Goal: Answer question/provide support

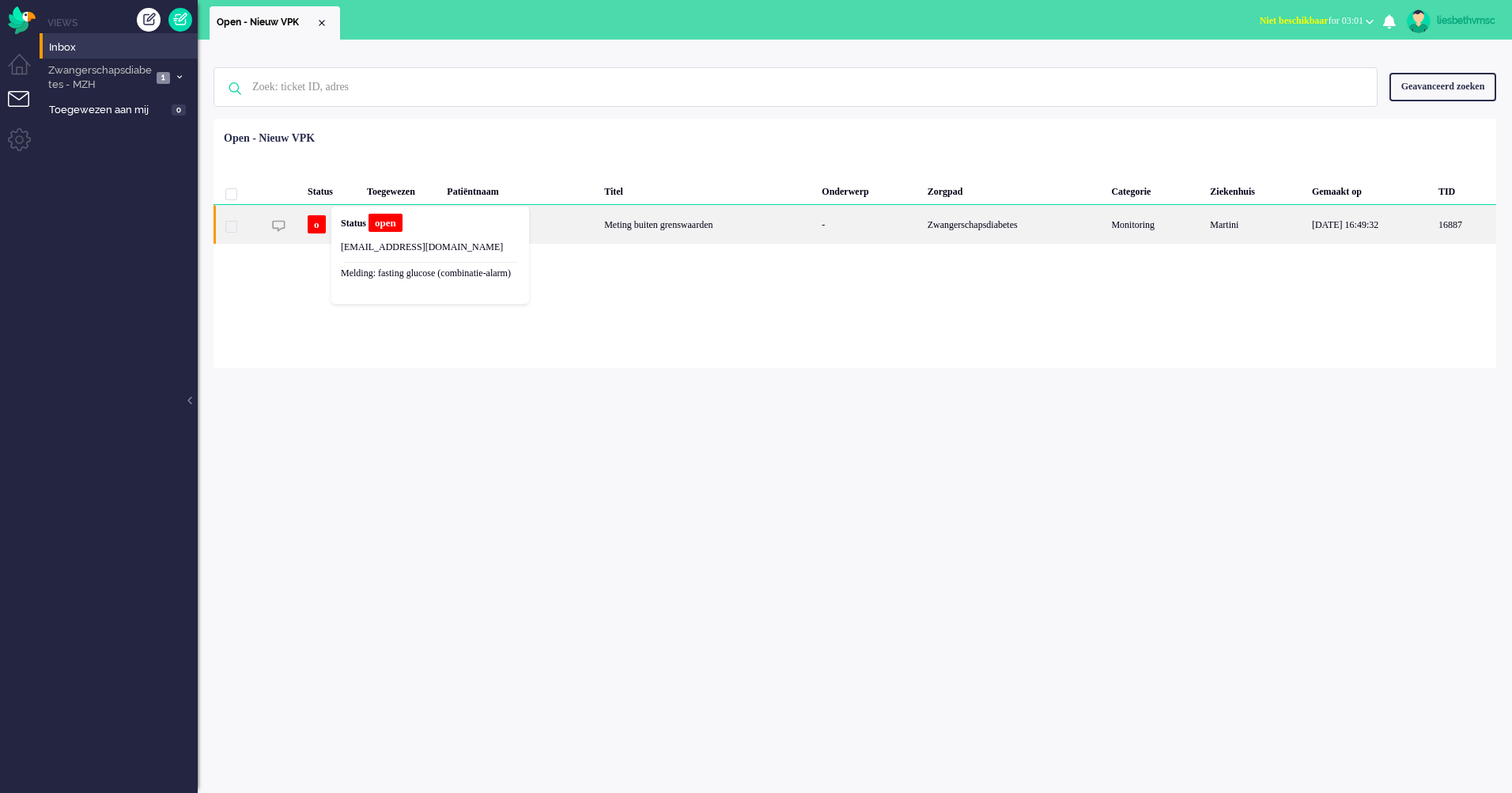
click at [397, 236] on div "Status open noreply+865ef728-b17e-98b4-8b41-d6ec12b94c94@zorgbijjou.omnidesk.co…" at bounding box center [430, 255] width 186 height 86
click at [618, 222] on div "Meting buiten grenswaarden" at bounding box center [707, 223] width 217 height 39
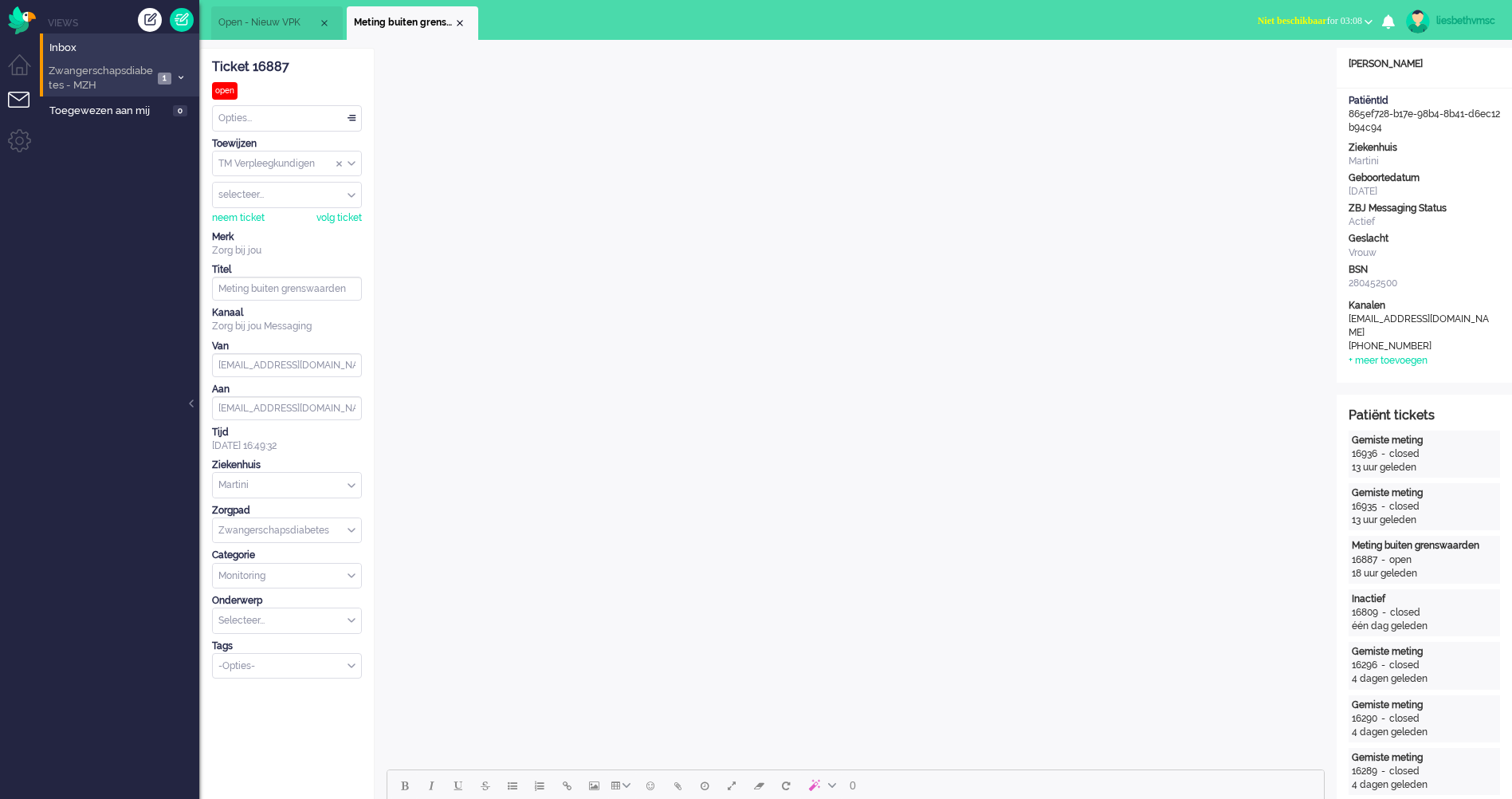
click at [101, 85] on span "Zwangerschapsdiabetes - MZH" at bounding box center [99, 78] width 107 height 30
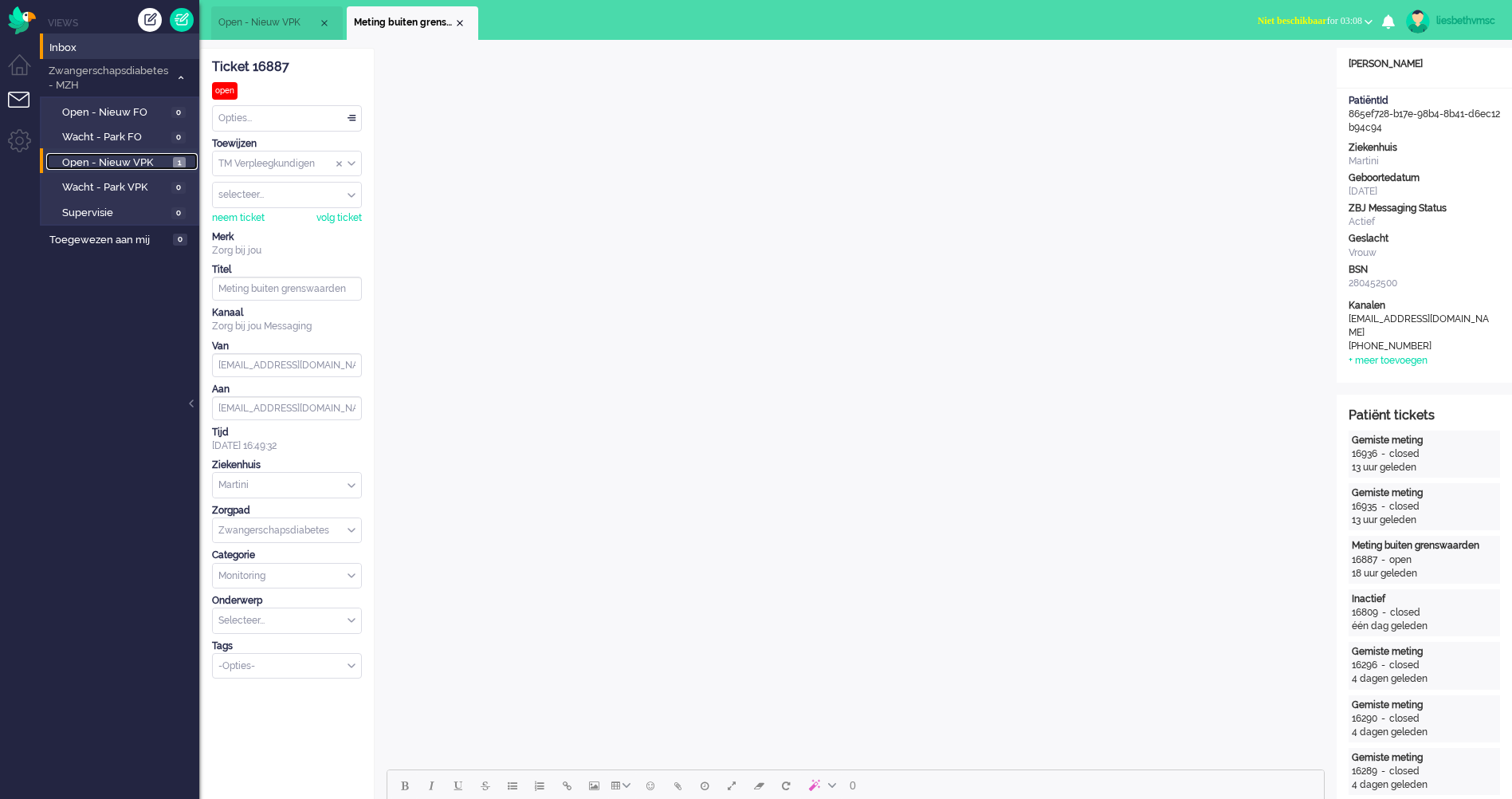
click at [102, 163] on span "Open - Nieuw VPK" at bounding box center [116, 163] width 107 height 15
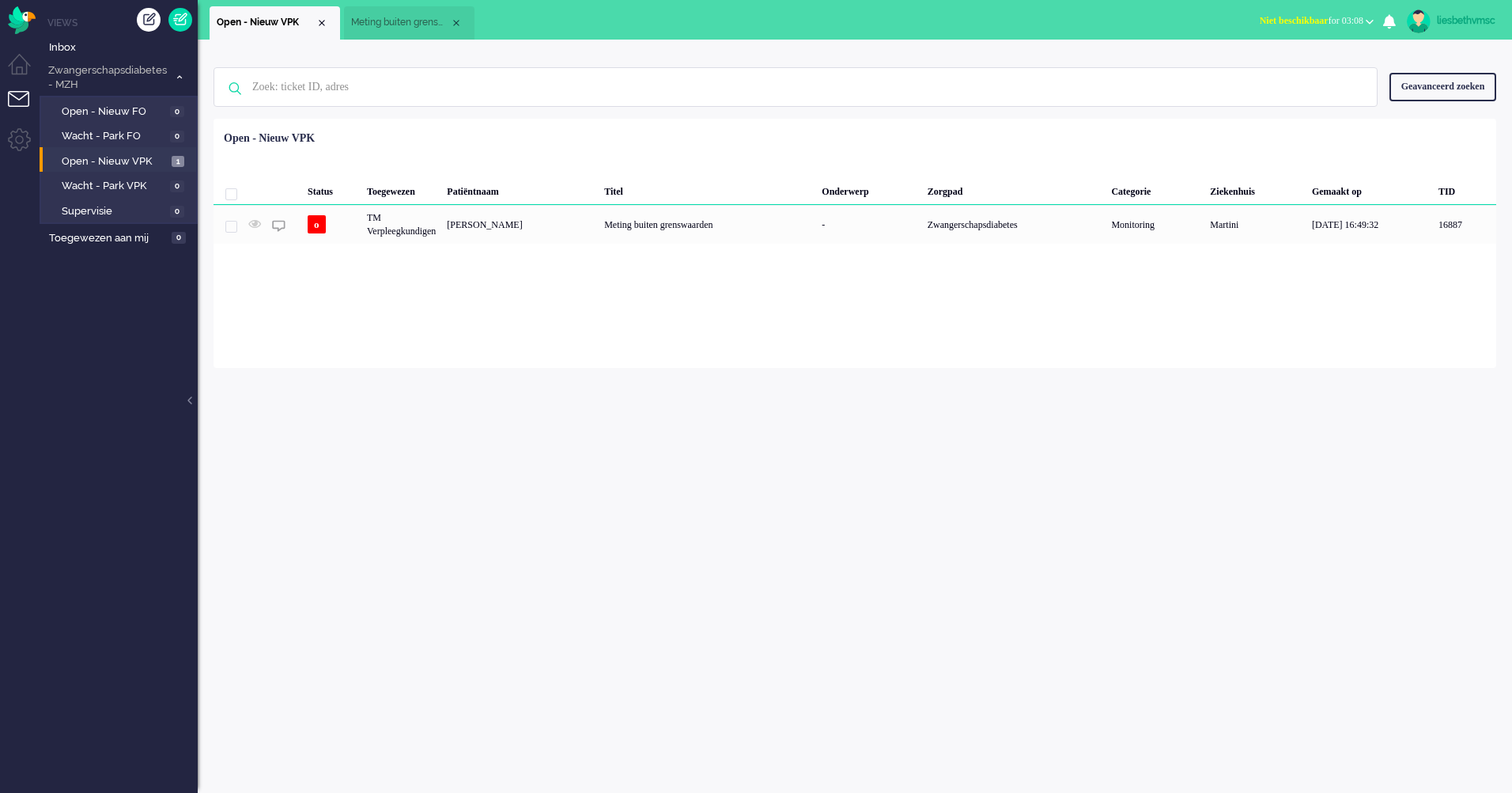
click at [765, 466] on div "Geen zoekresultaten Probeer nog eens Geavanceerd zoeken Geavanceerd zoeken Tick…" at bounding box center [855, 416] width 1314 height 753
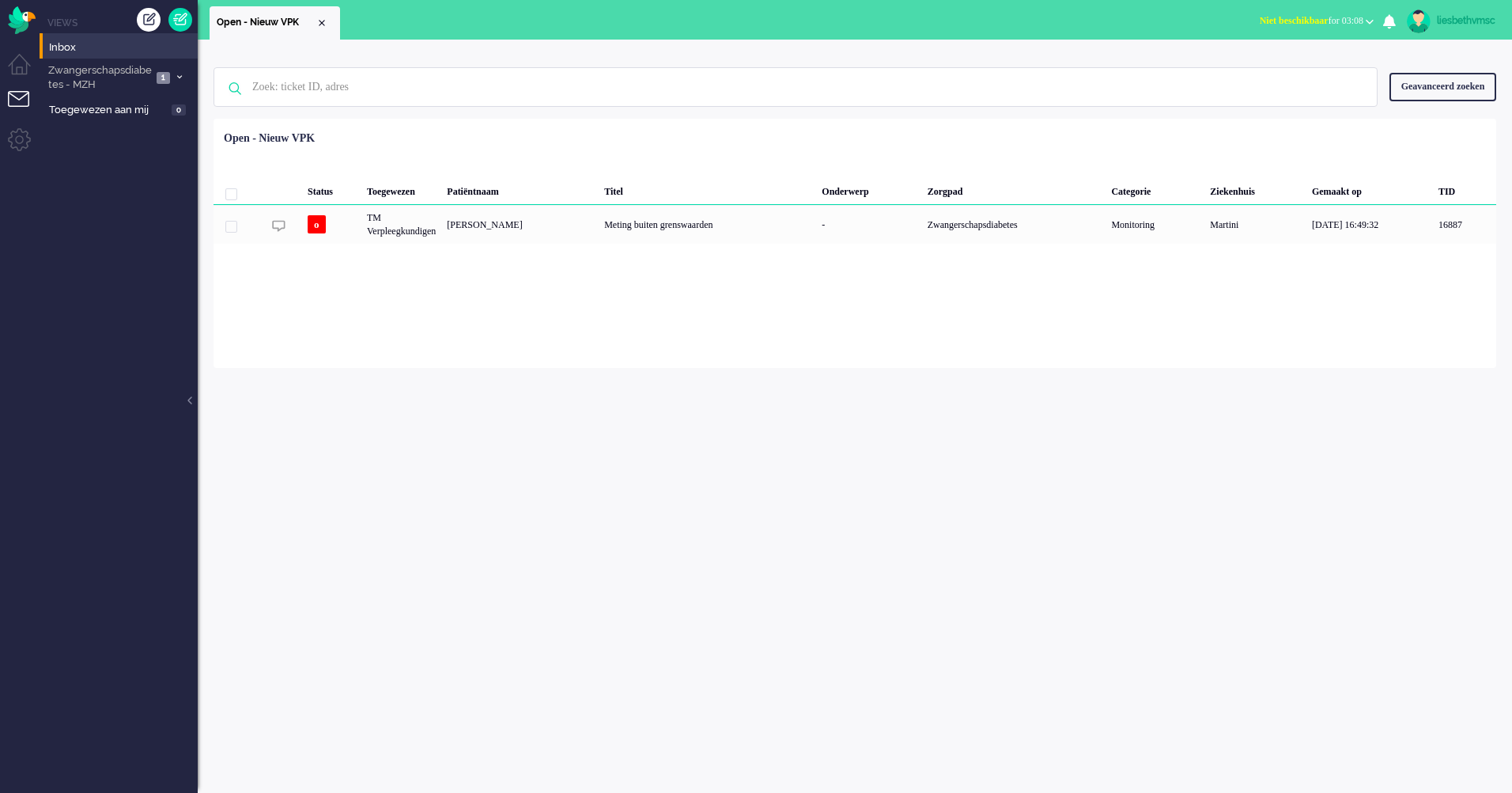
click at [657, 475] on div "Geen zoekresultaten Probeer nog eens Geavanceerd zoeken Geavanceerd zoeken Tick…" at bounding box center [855, 416] width 1314 height 753
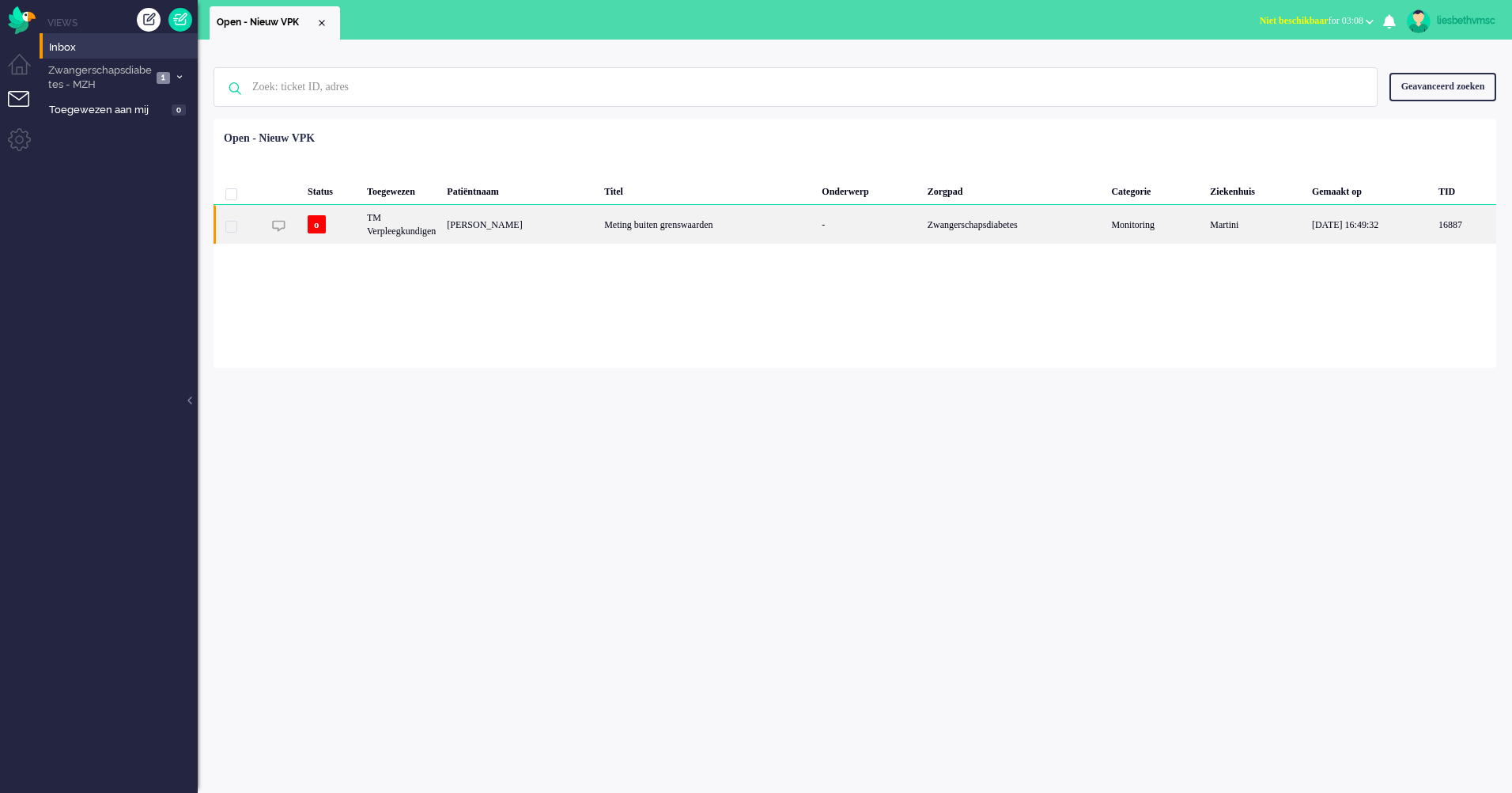
click at [436, 227] on div "TM Verpleegkundigen" at bounding box center [401, 223] width 80 height 39
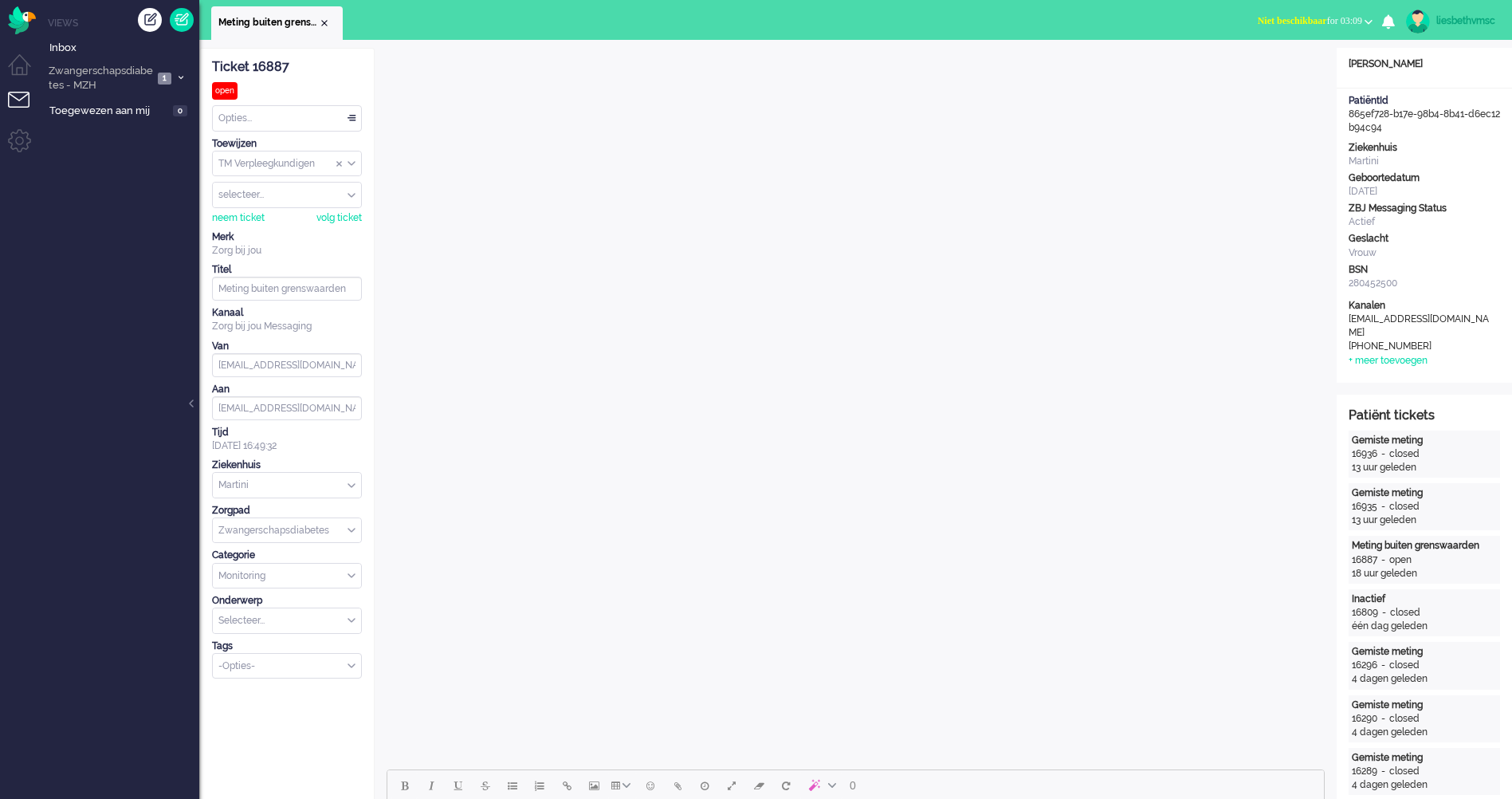
click at [354, 118] on div "Opties..." at bounding box center [287, 118] width 149 height 24
click at [223, 227] on span "Opgelost" at bounding box center [240, 232] width 40 height 14
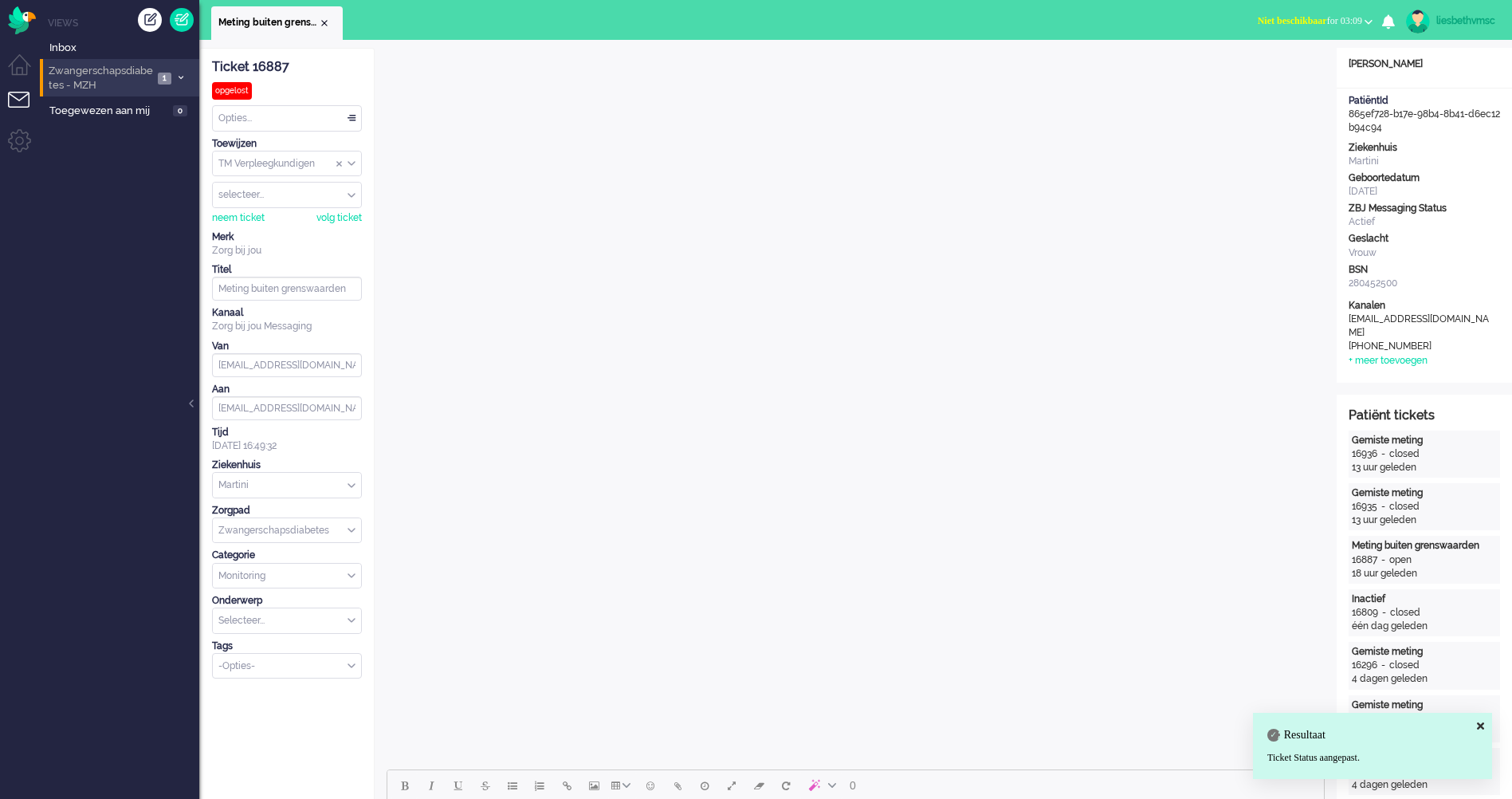
click at [71, 77] on span "Zwangerschapsdiabetes - MZH" at bounding box center [99, 78] width 107 height 30
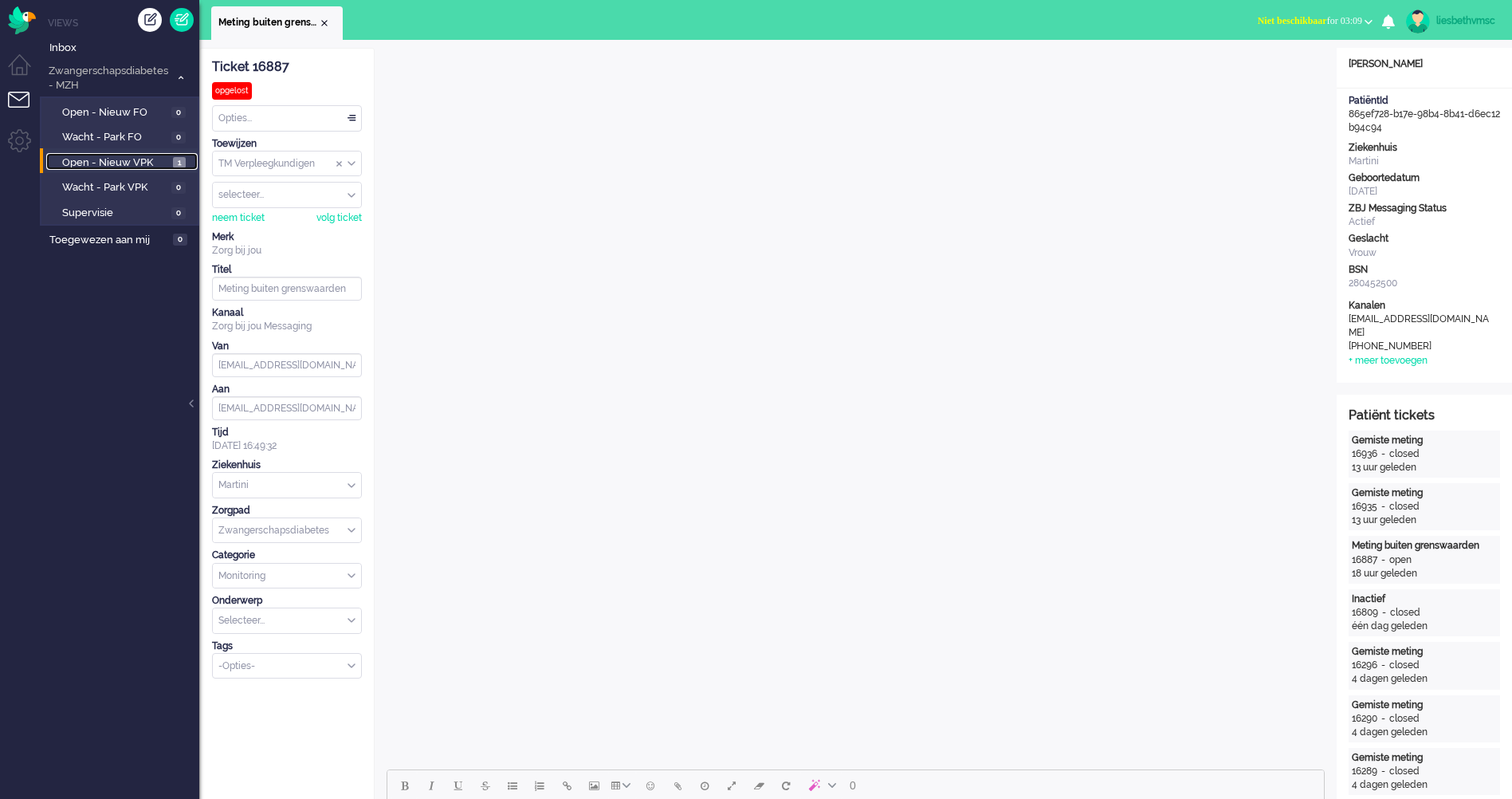
click at [96, 159] on span "Open - Nieuw VPK" at bounding box center [116, 163] width 107 height 15
